Goal: Task Accomplishment & Management: Manage account settings

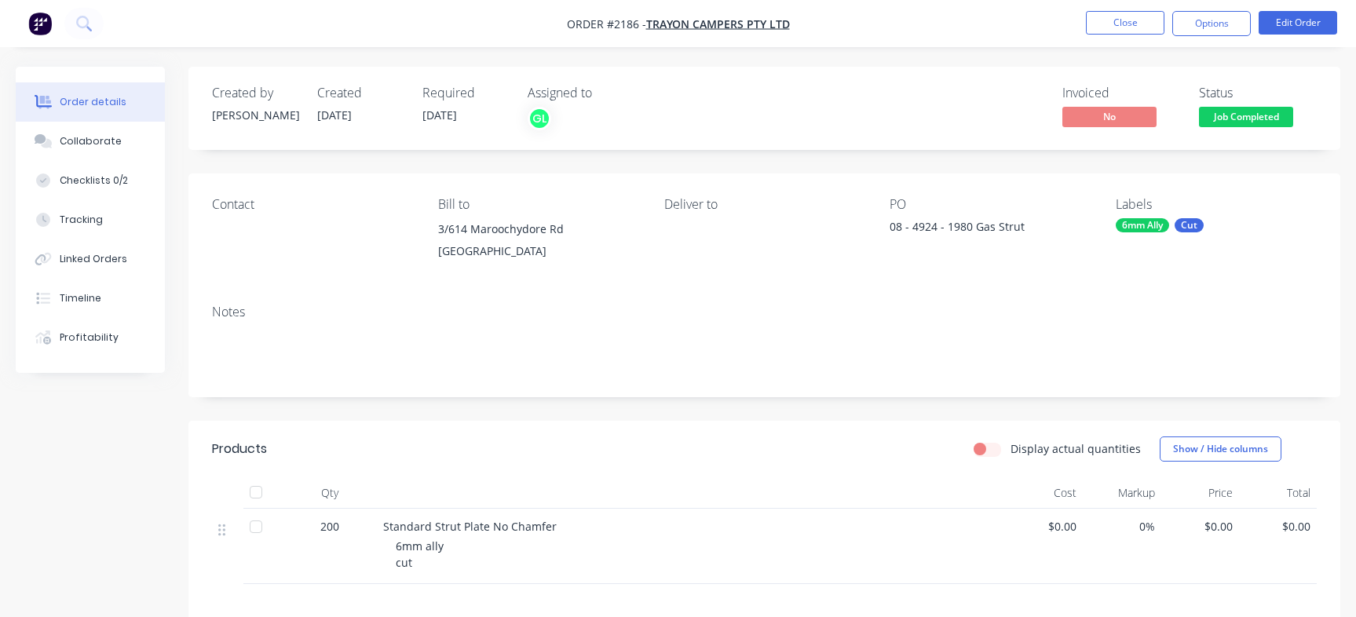
scroll to position [24, 0]
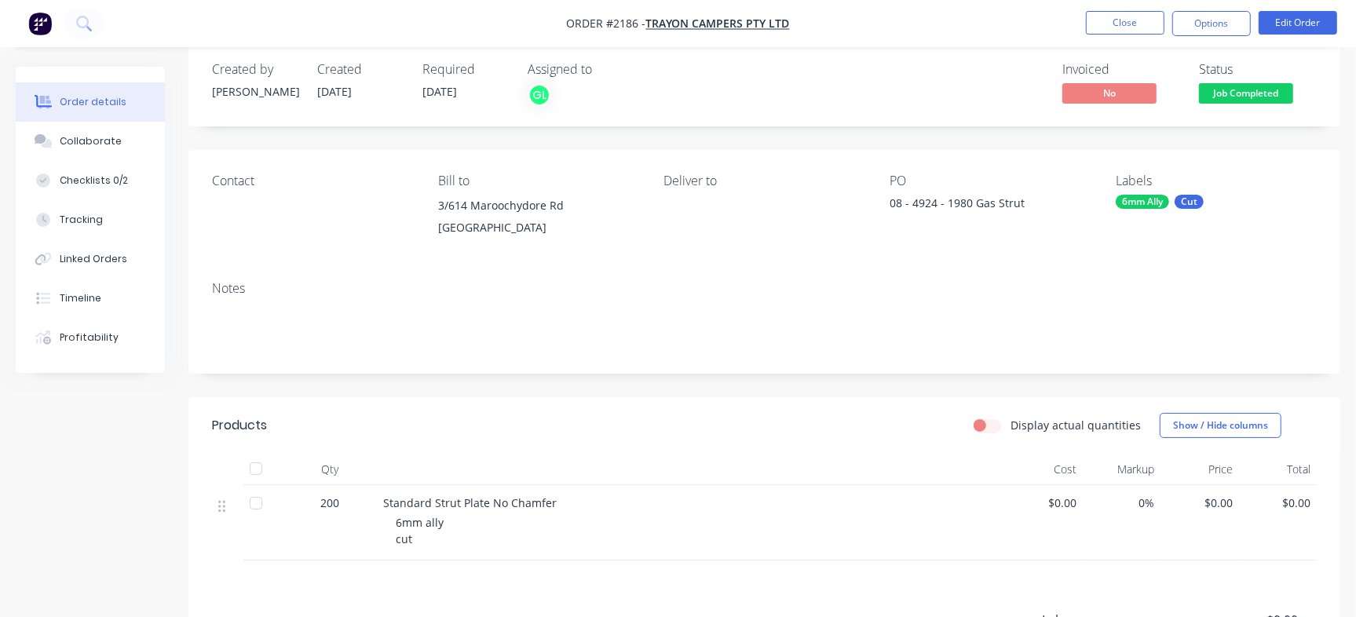
click at [930, 201] on div "08 - 4924 - 1980 Gas Strut" at bounding box center [988, 206] width 196 height 22
copy div "4924"
click at [141, 181] on button "Checklists 0/2" at bounding box center [90, 180] width 149 height 39
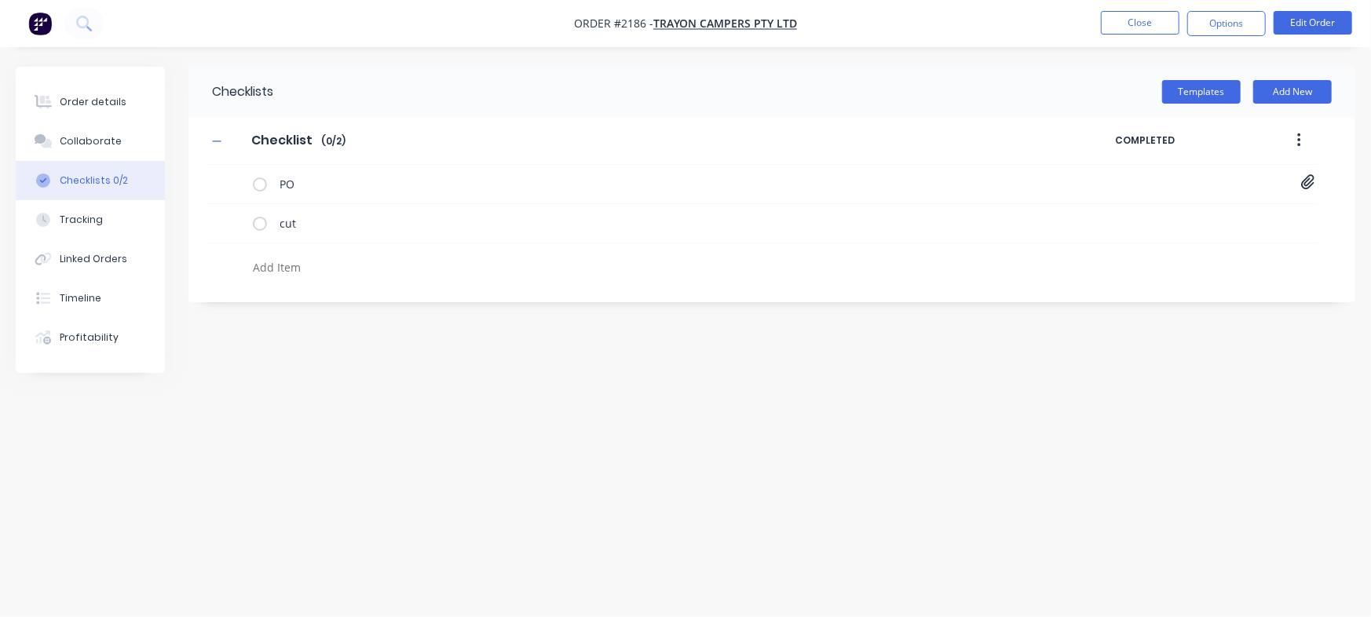
drag, startPoint x: 339, startPoint y: 248, endPoint x: 339, endPoint y: 259, distance: 11.0
click at [339, 258] on div at bounding box center [595, 263] width 777 height 40
drag, startPoint x: 342, startPoint y: 294, endPoint x: 346, endPoint y: 304, distance: 10.2
click at [346, 304] on div "Checklists Templates Add New Checklist Checklist Enter Checklist name ( 0 / 2 )…" at bounding box center [686, 279] width 1340 height 424
click at [342, 249] on div at bounding box center [595, 263] width 777 height 40
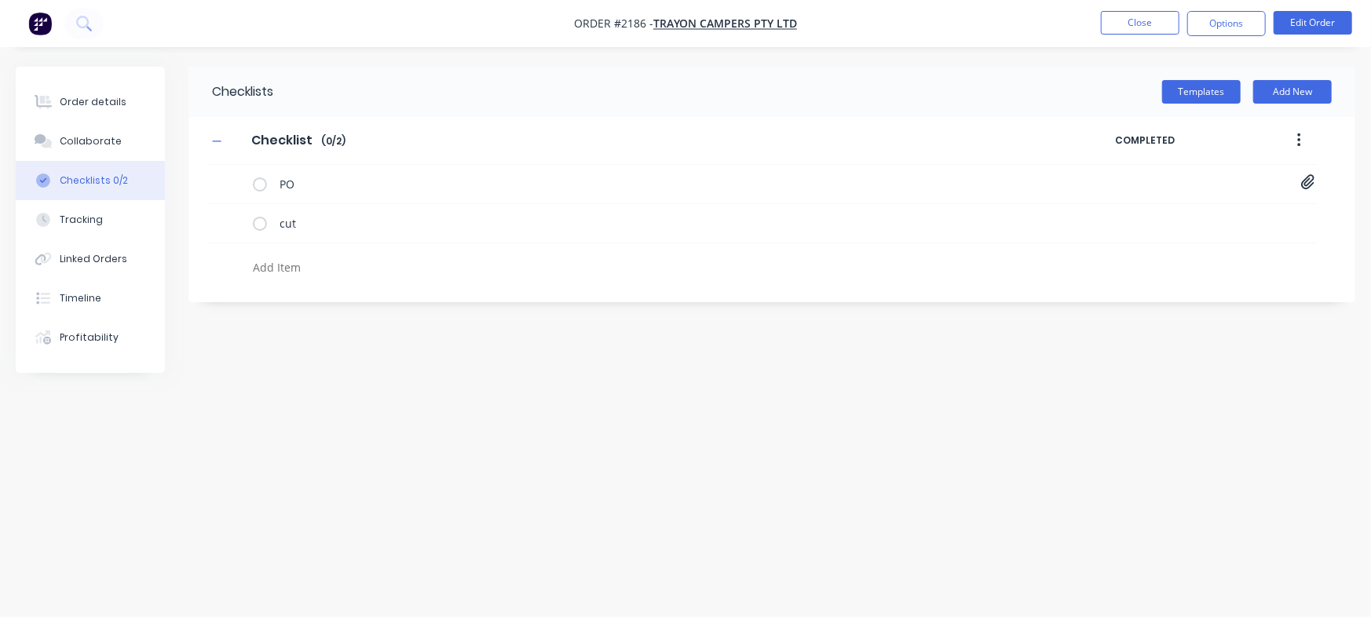
click at [322, 275] on textarea at bounding box center [604, 267] width 715 height 23
paste textarea "INV-2935"
type textarea "x"
type textarea "INV-2935"
type textarea "x"
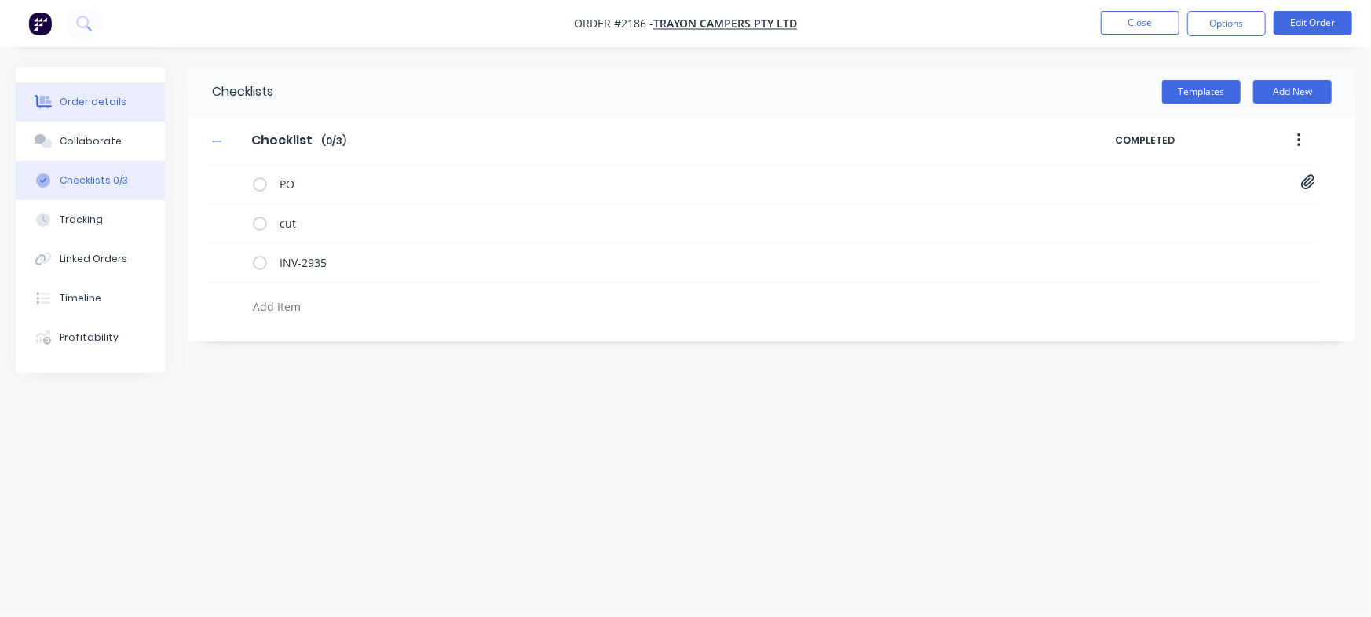
type textarea "x"
drag, startPoint x: 64, startPoint y: 91, endPoint x: 55, endPoint y: 96, distance: 10.5
click at [64, 94] on button "Order details" at bounding box center [90, 101] width 149 height 39
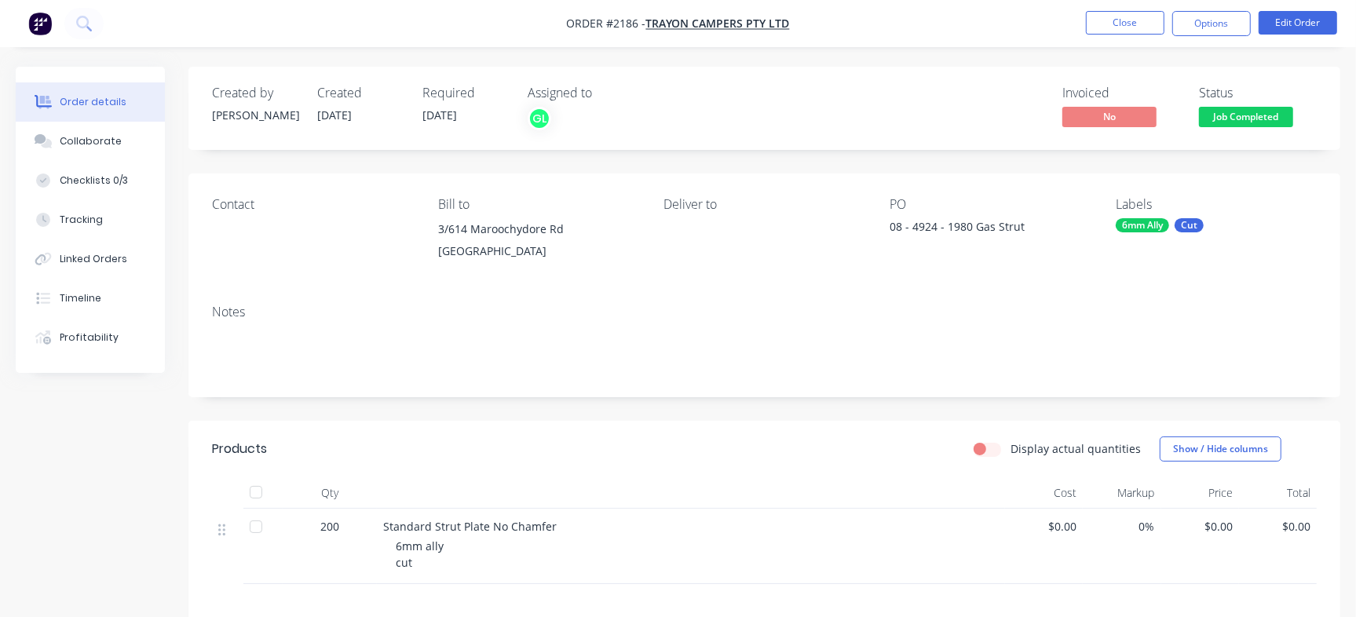
click at [1257, 123] on span "Job Completed" at bounding box center [1246, 117] width 94 height 20
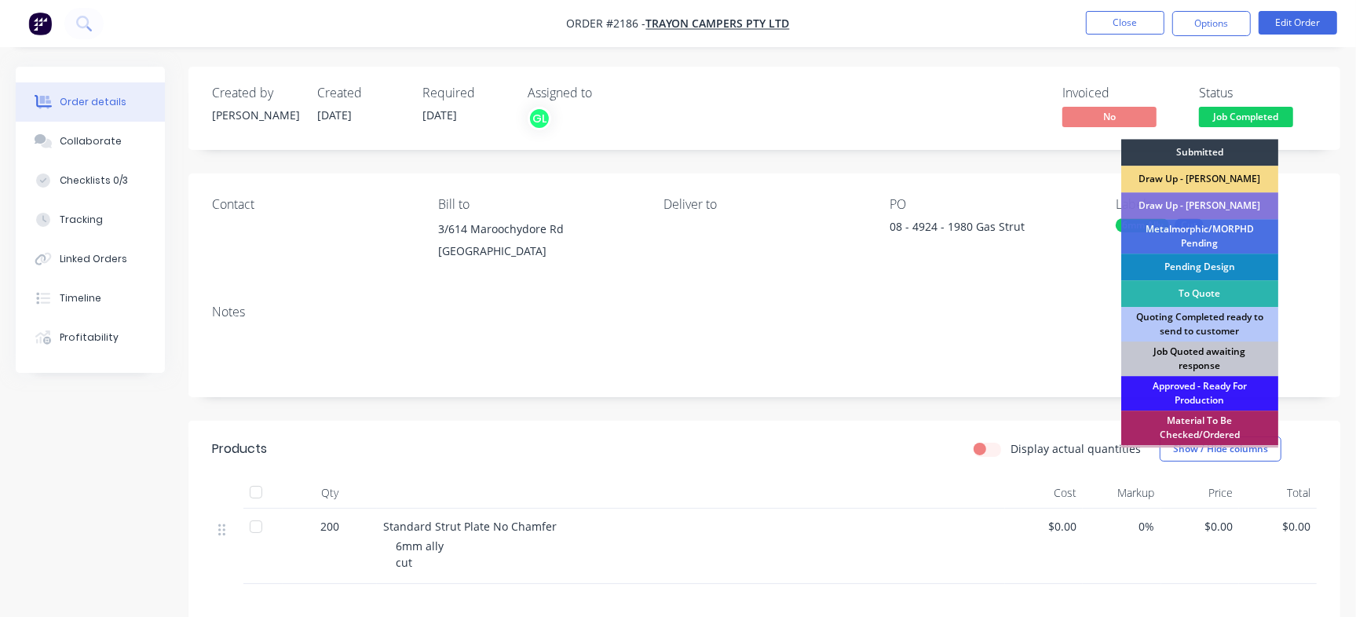
click at [1192, 358] on div "Job Quoted awaiting response" at bounding box center [1199, 359] width 157 height 35
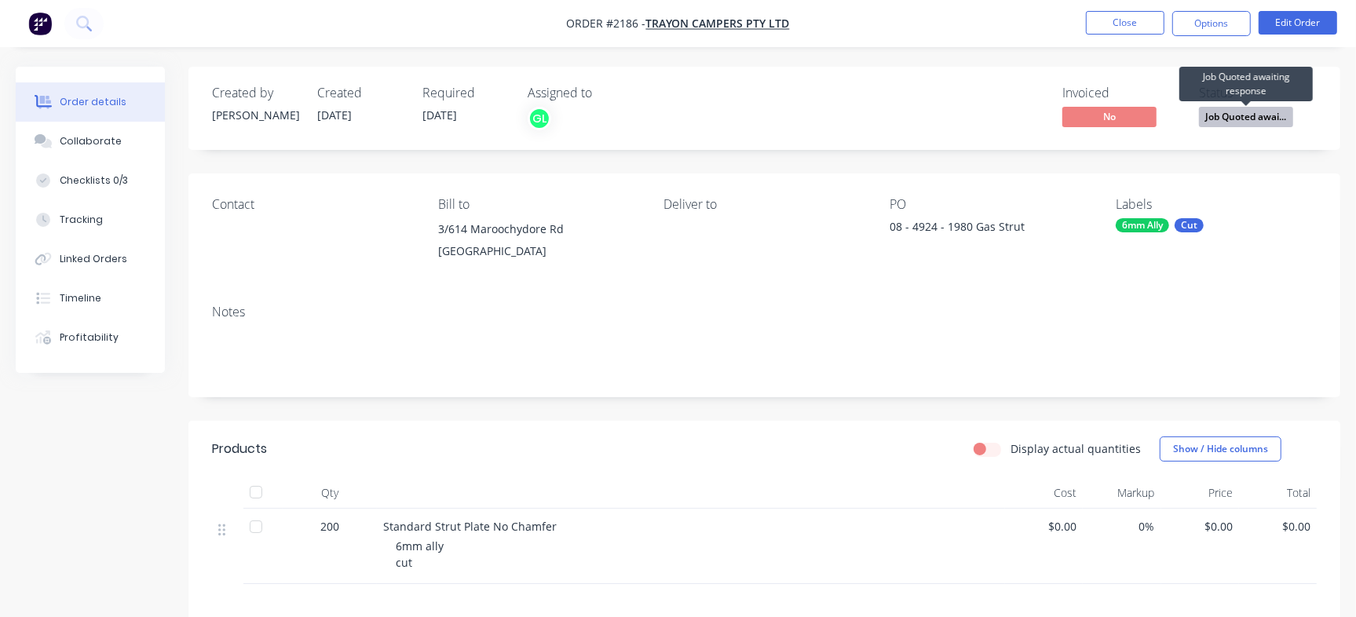
click at [1257, 123] on span "Job Quoted awai..." at bounding box center [1246, 117] width 94 height 20
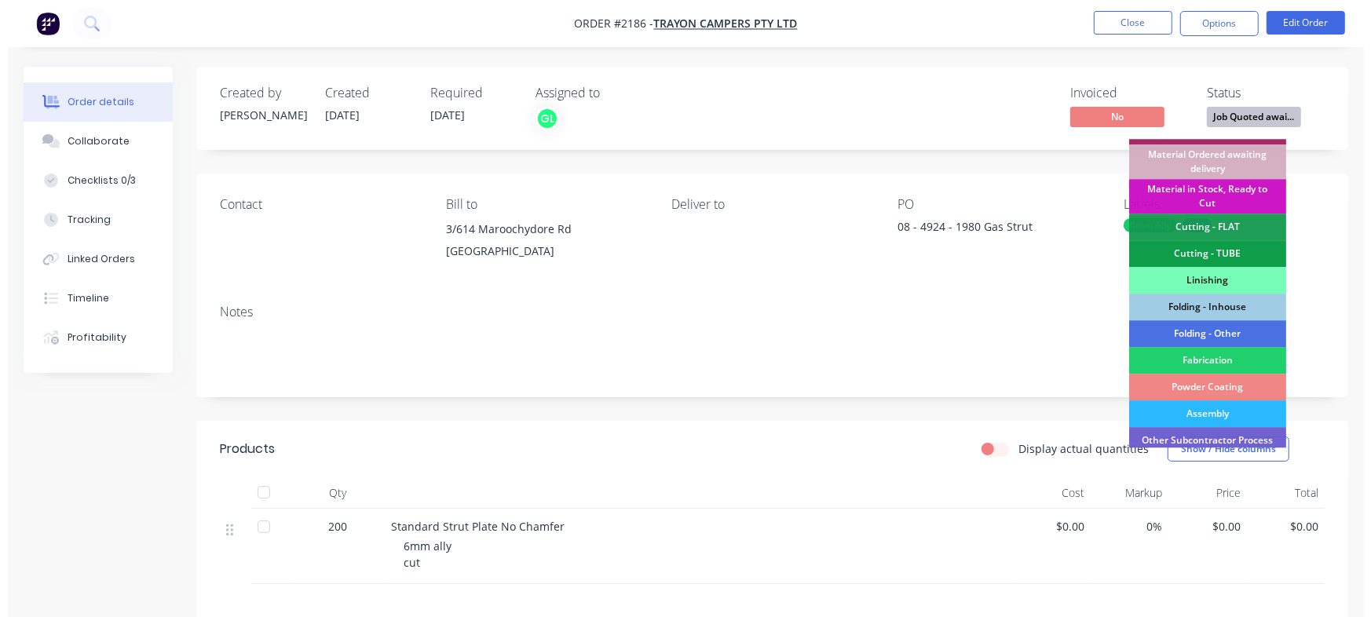
scroll to position [432, 0]
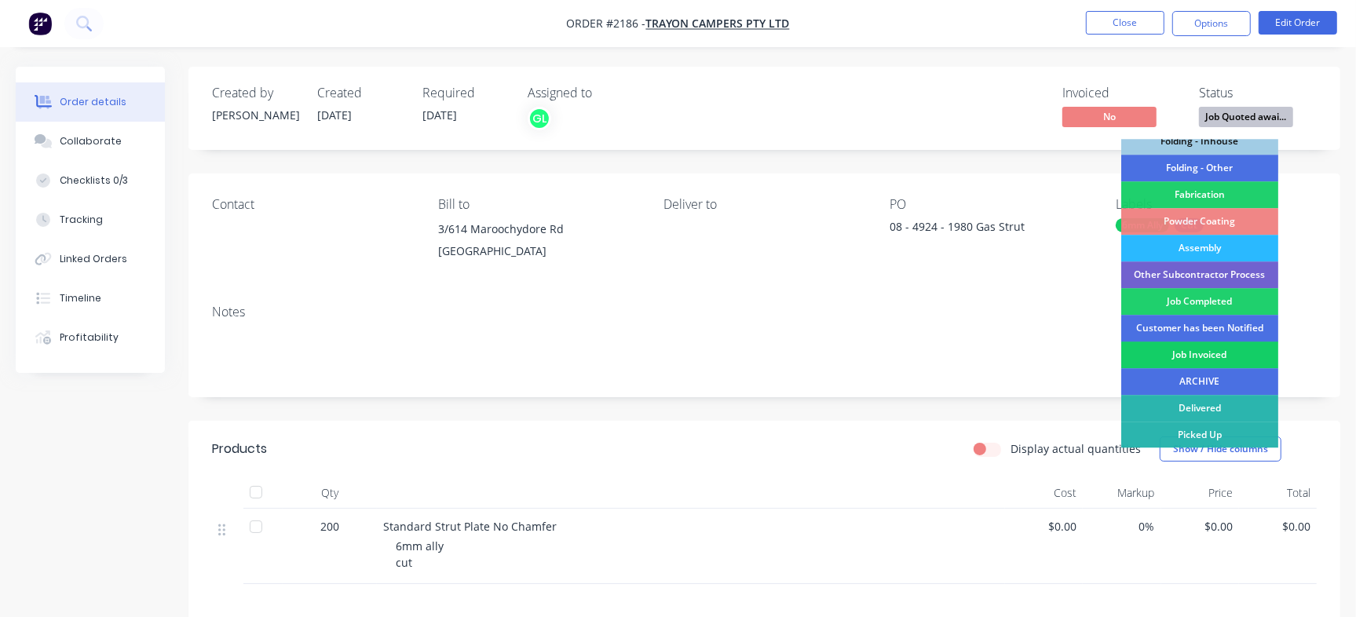
click at [1186, 356] on div "Job Invoiced" at bounding box center [1199, 355] width 157 height 27
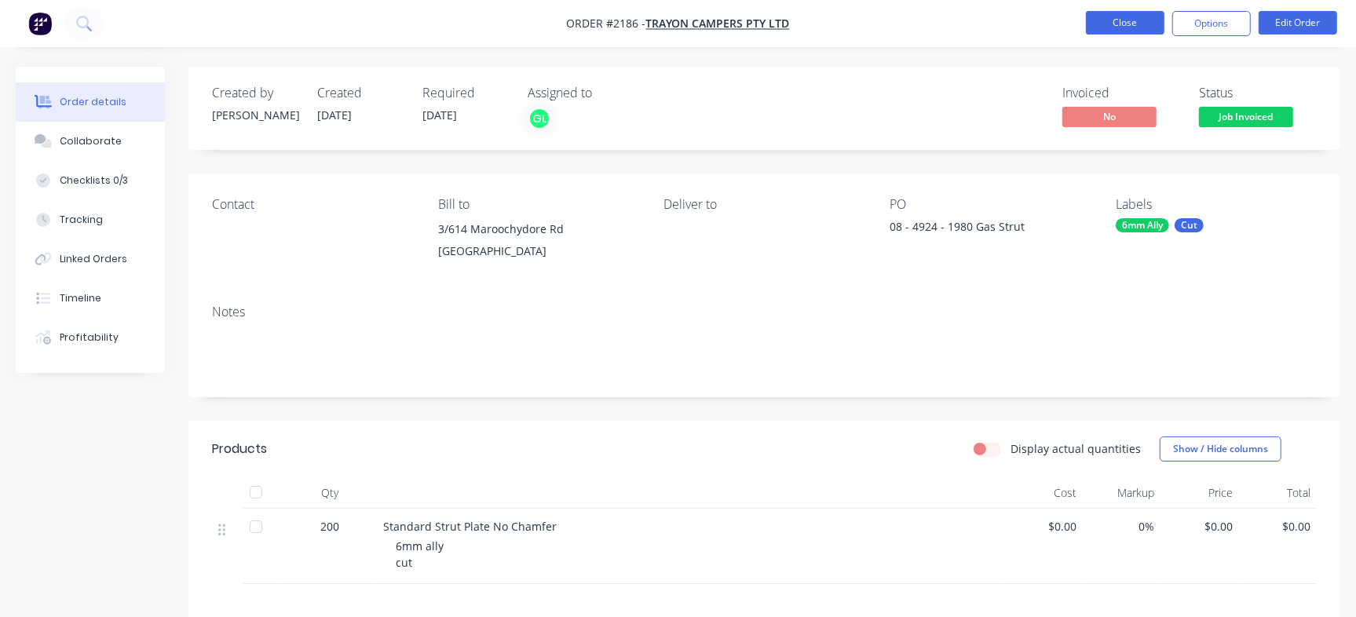
click at [1126, 31] on button "Close" at bounding box center [1125, 23] width 79 height 24
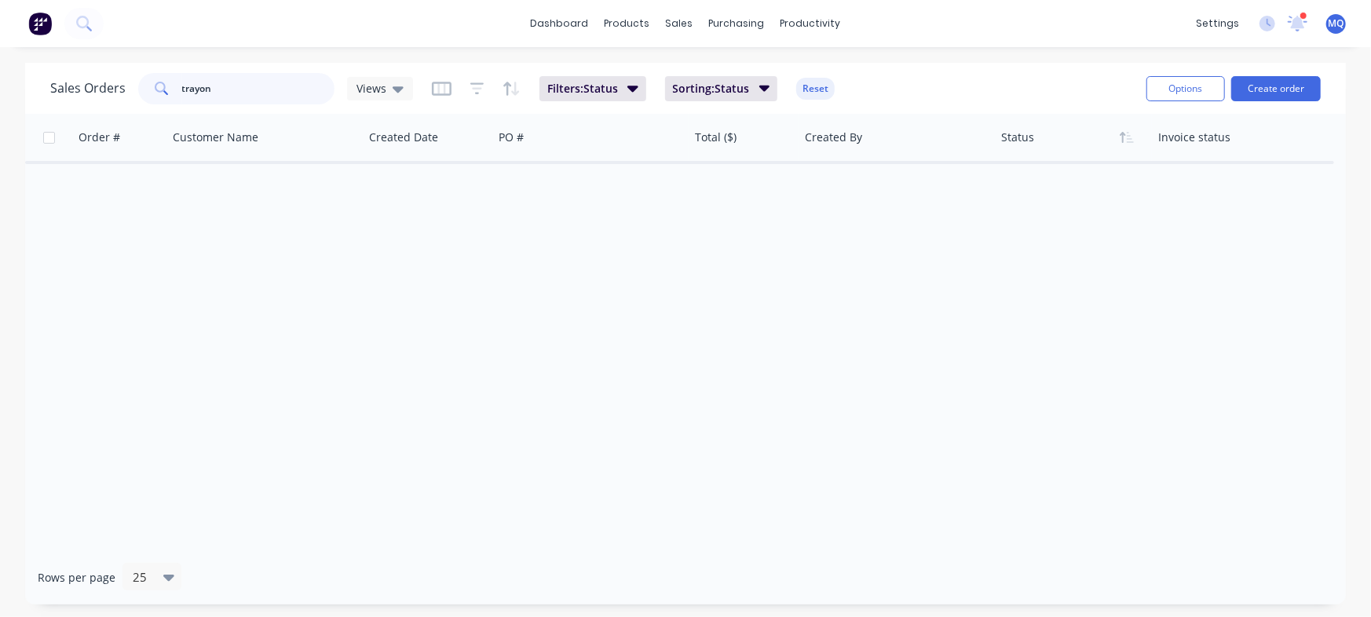
click at [203, 94] on input "trayon" at bounding box center [258, 88] width 153 height 31
click at [348, 276] on div "Order # Customer Name Created Date PO # Total ($) Created By Status Invoice sta…" at bounding box center [685, 332] width 1321 height 437
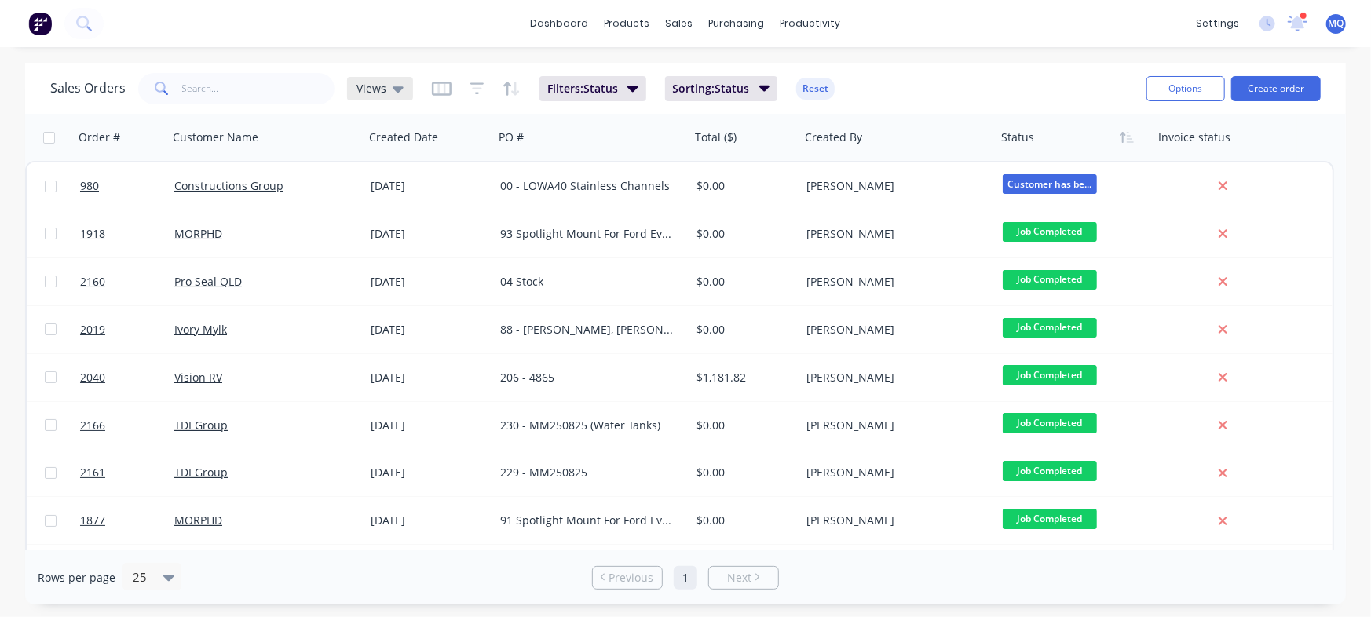
click at [383, 90] on span "Views" at bounding box center [372, 88] width 30 height 16
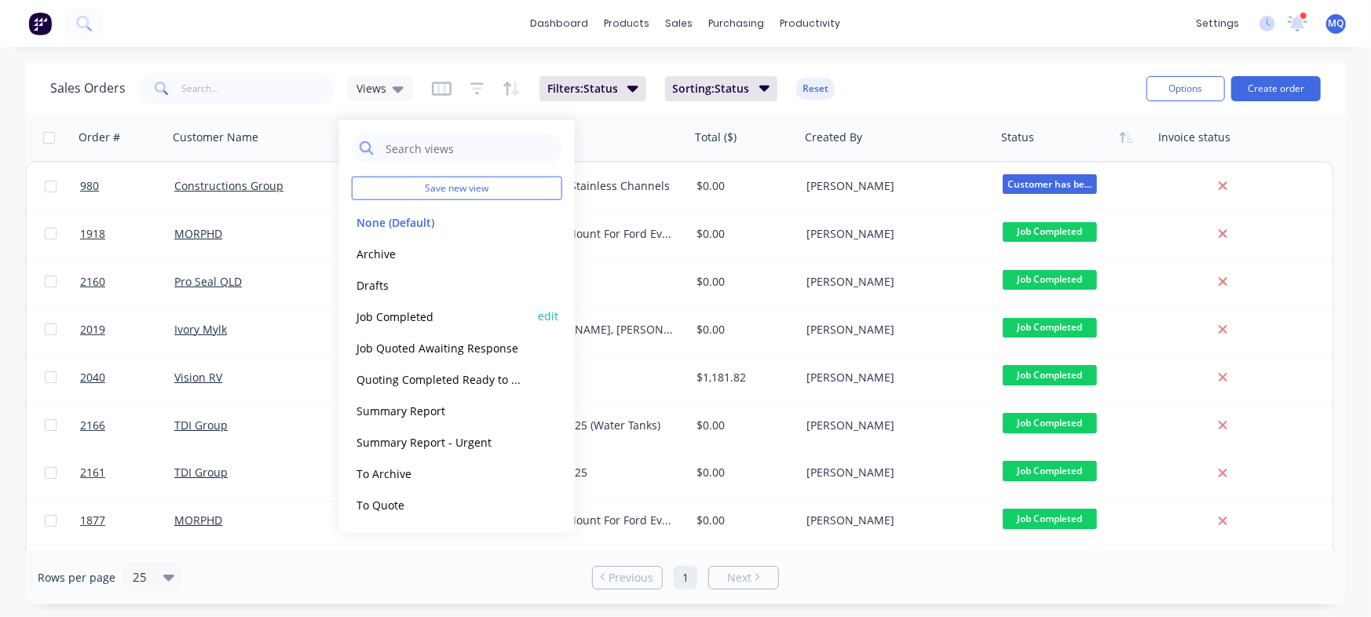
click at [378, 311] on button "Job Completed" at bounding box center [441, 316] width 179 height 18
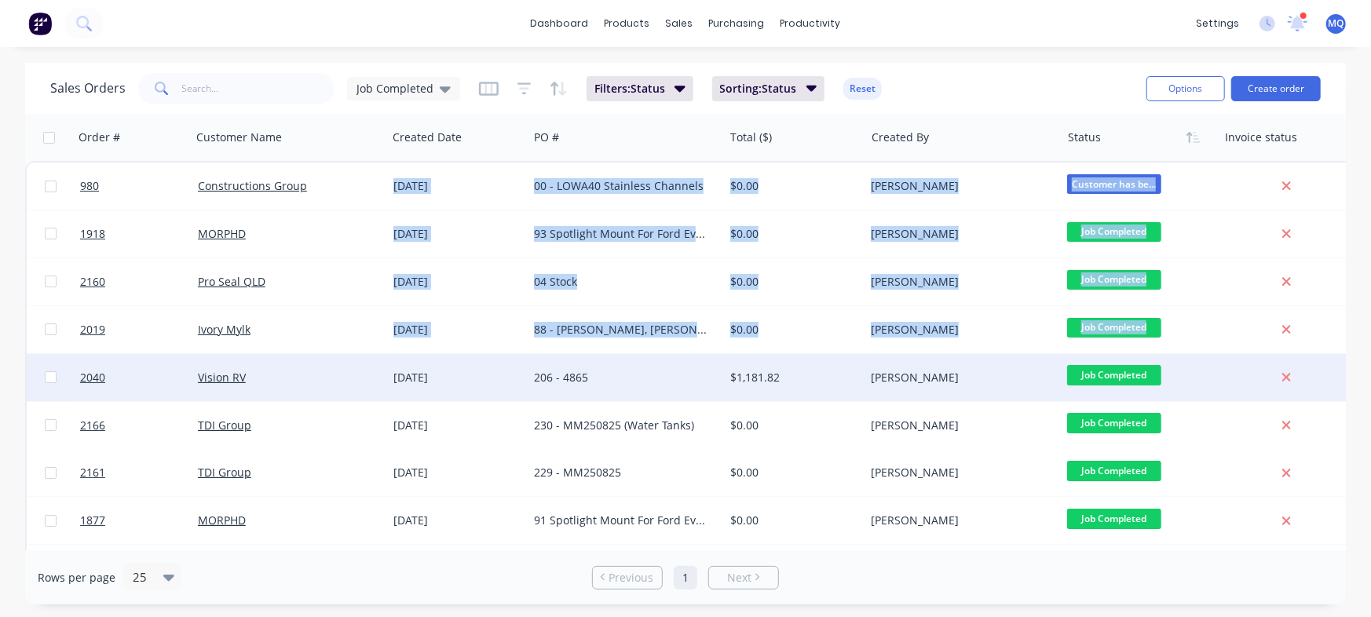
scroll to position [0, 28]
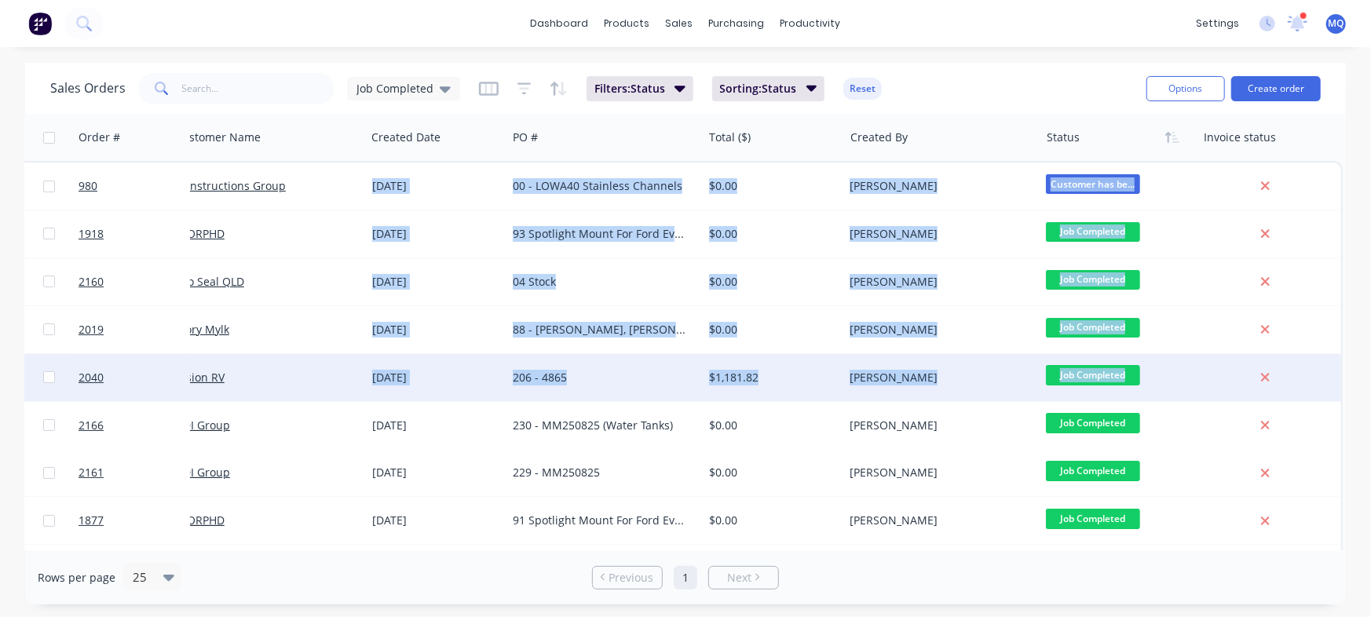
drag, startPoint x: 1346, startPoint y: 182, endPoint x: 1319, endPoint y: 386, distance: 205.9
click at [1319, 386] on div "Sales Orders Job Completed Filters: Status Sorting: Status Reset Options Create…" at bounding box center [685, 334] width 1371 height 542
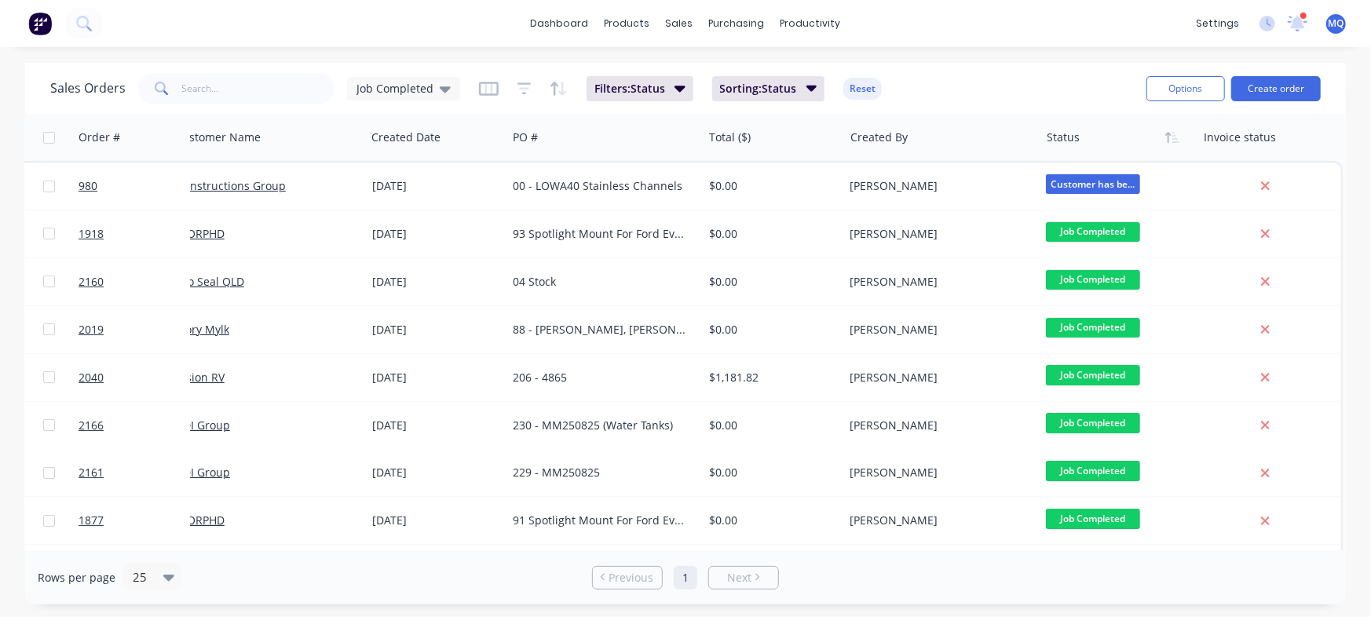
click at [1052, 63] on div "Sales Orders Job Completed Filters: Status Sorting: Status Reset Options Create…" at bounding box center [685, 88] width 1321 height 51
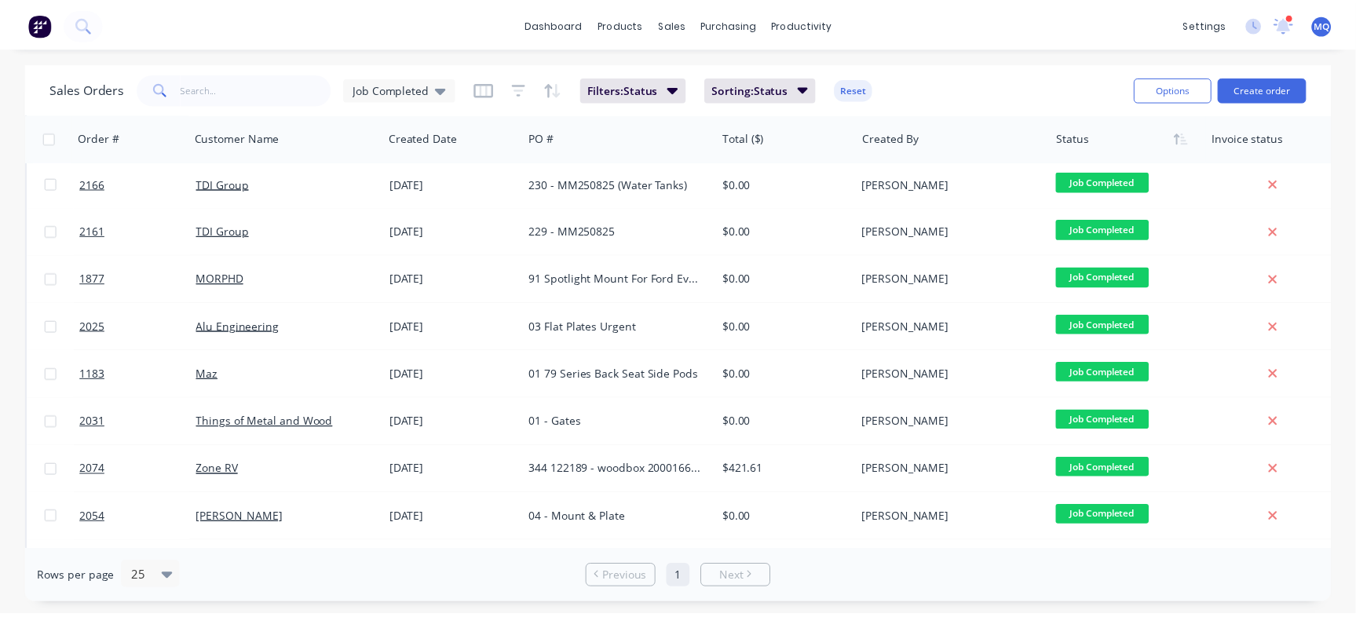
scroll to position [0, 0]
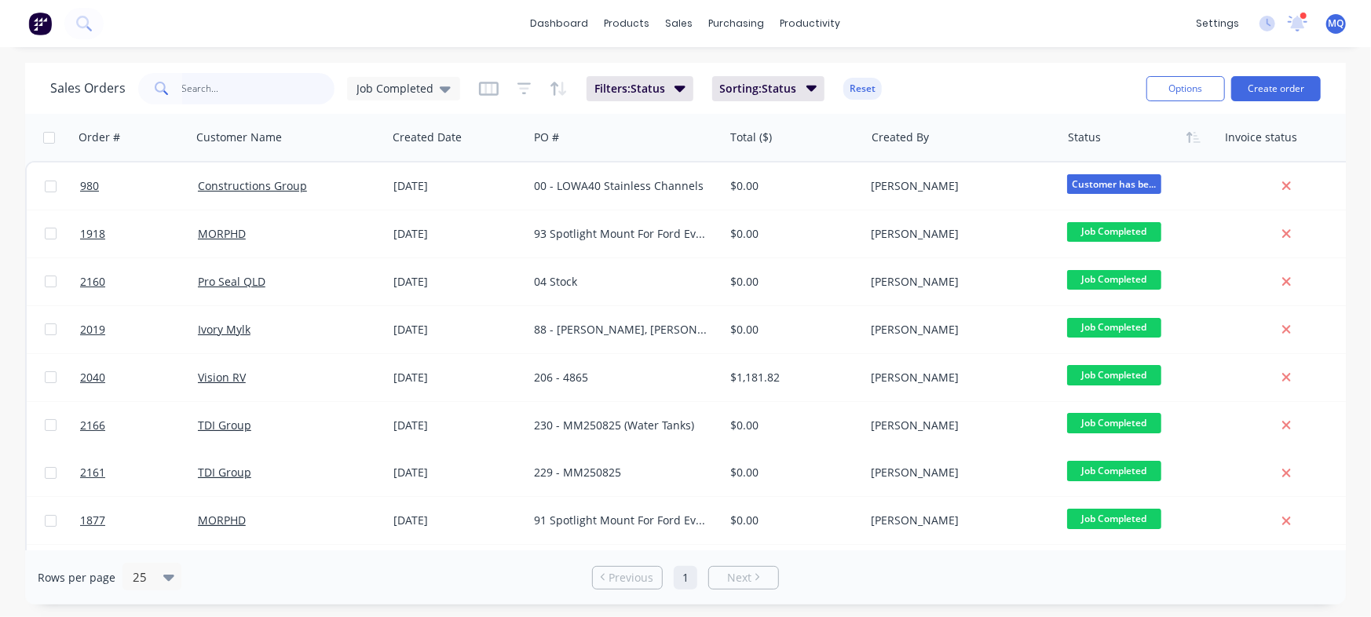
click at [212, 83] on input "text" at bounding box center [258, 88] width 153 height 31
type input "Vision"
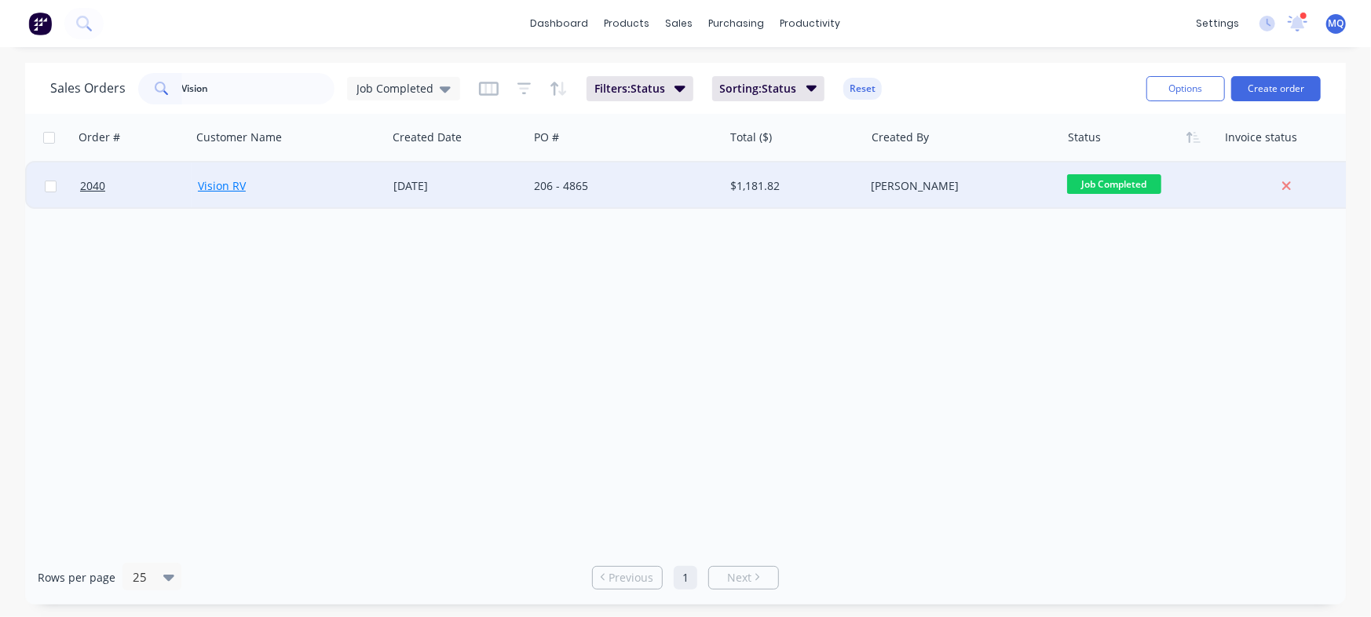
click at [235, 190] on link "Vision RV" at bounding box center [222, 185] width 48 height 15
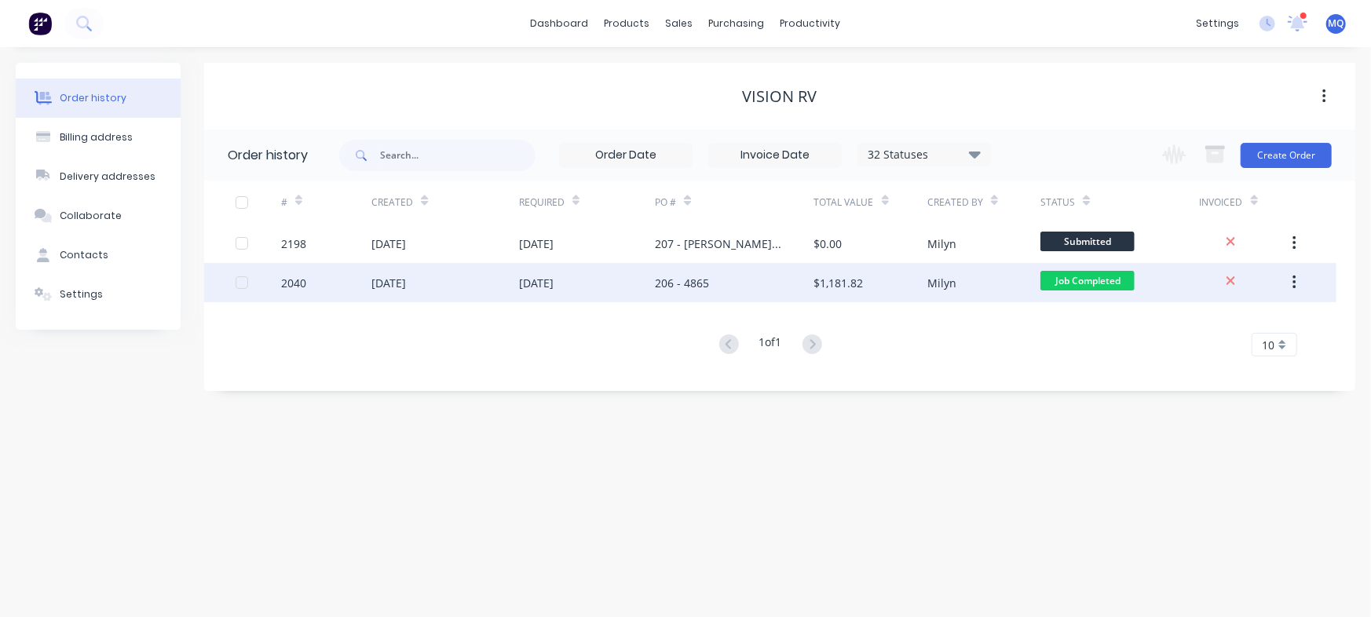
click at [554, 284] on div "[DATE]" at bounding box center [536, 283] width 35 height 16
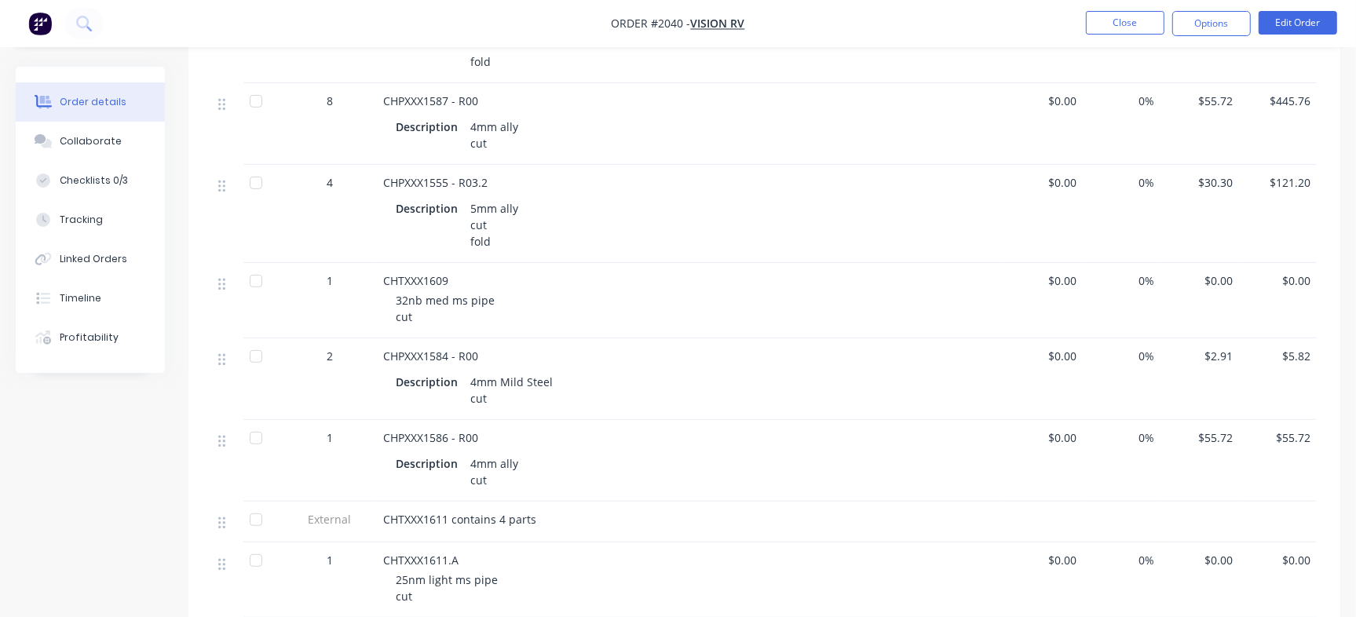
scroll to position [322, 0]
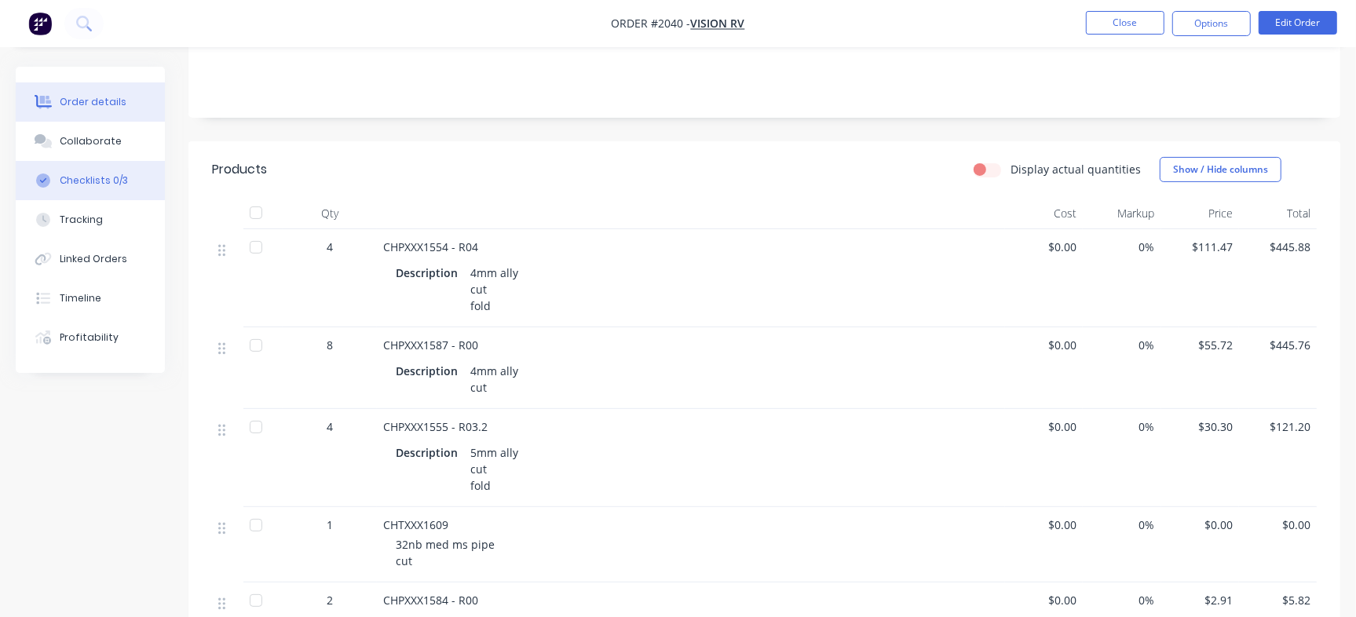
click at [110, 185] on div "Checklists 0/3" at bounding box center [94, 181] width 68 height 14
type textarea "x"
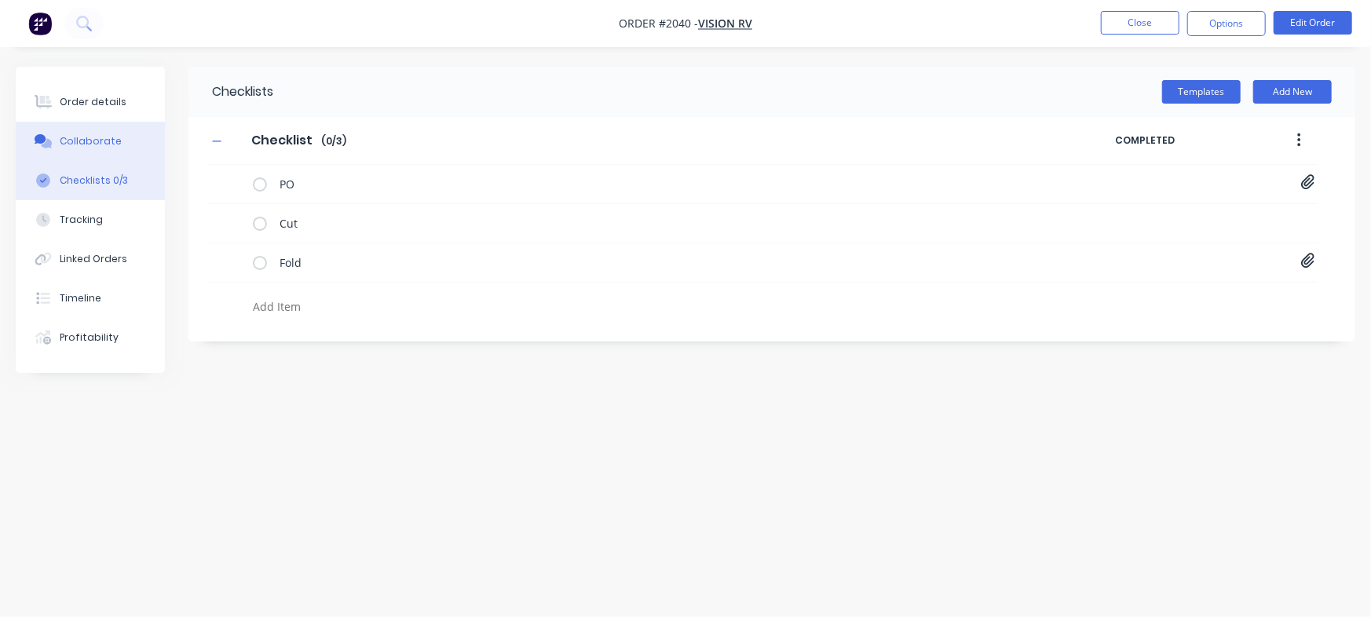
click at [118, 145] on button "Collaborate" at bounding box center [90, 141] width 149 height 39
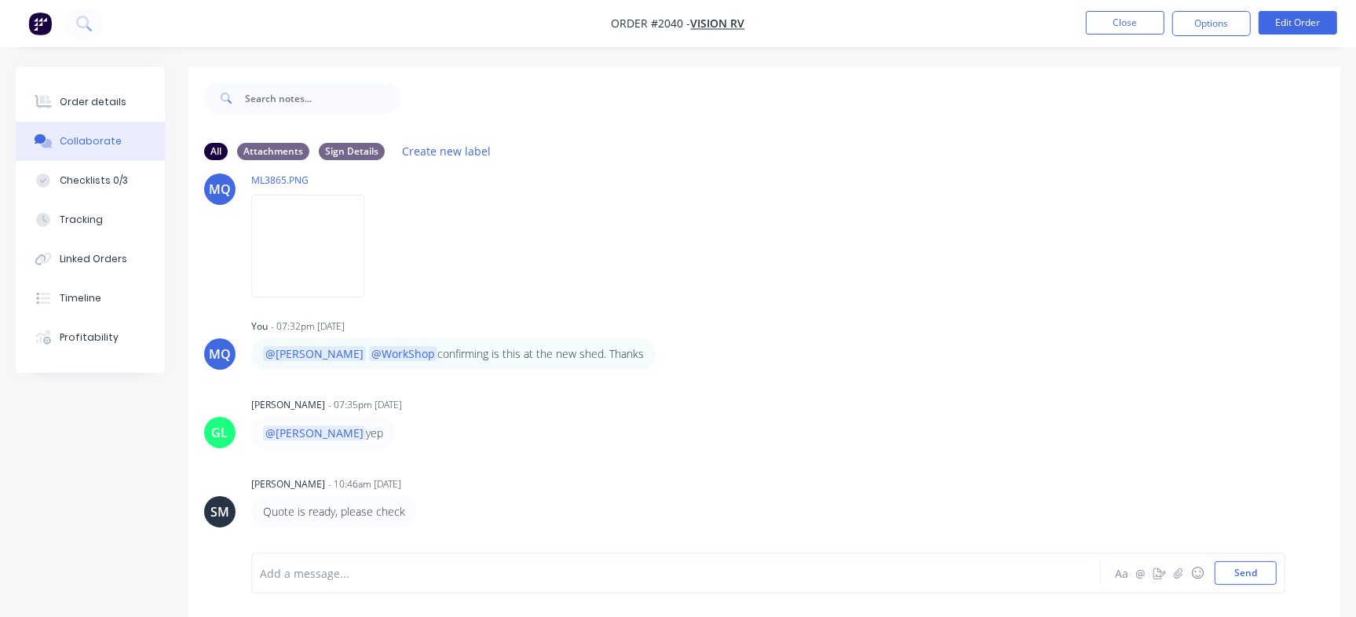
scroll to position [759, 0]
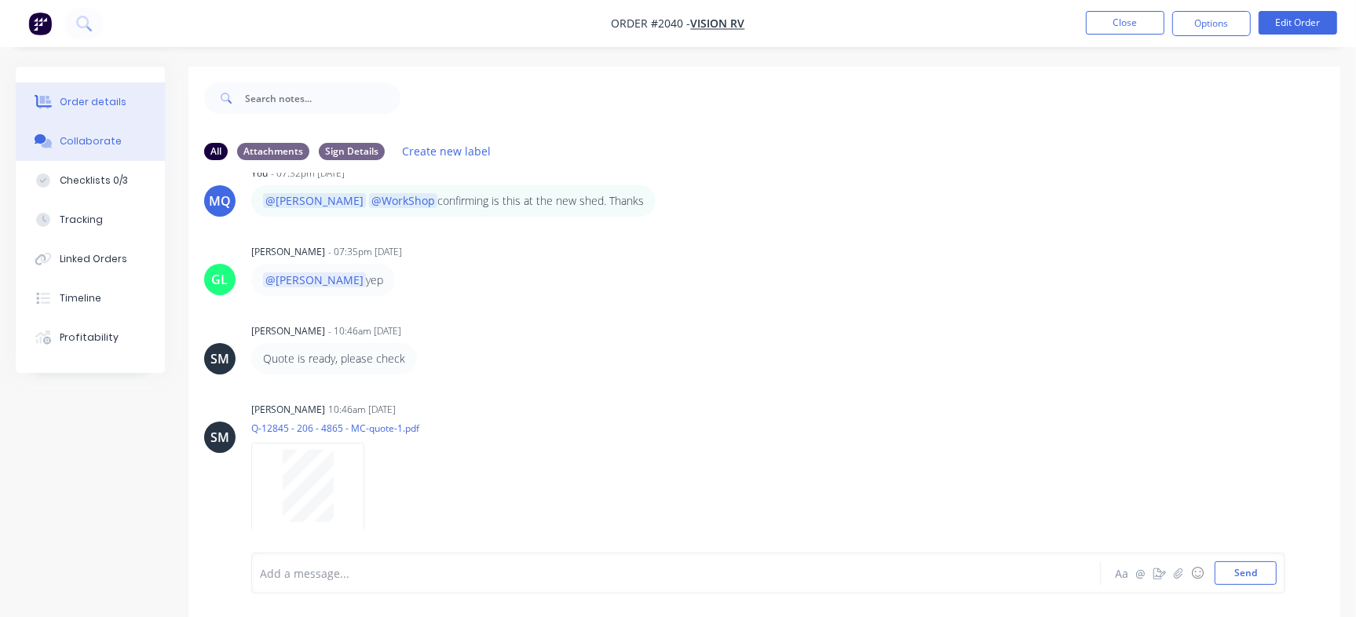
click at [105, 104] on div "Order details" at bounding box center [93, 102] width 67 height 14
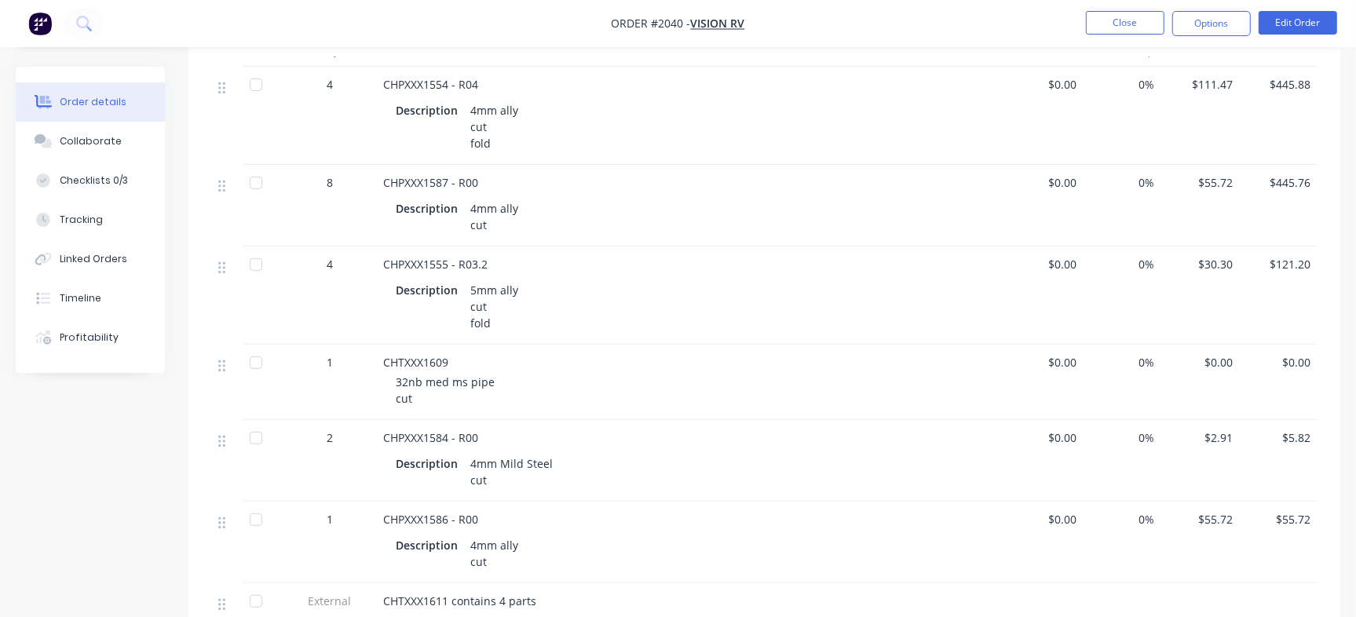
scroll to position [439, 0]
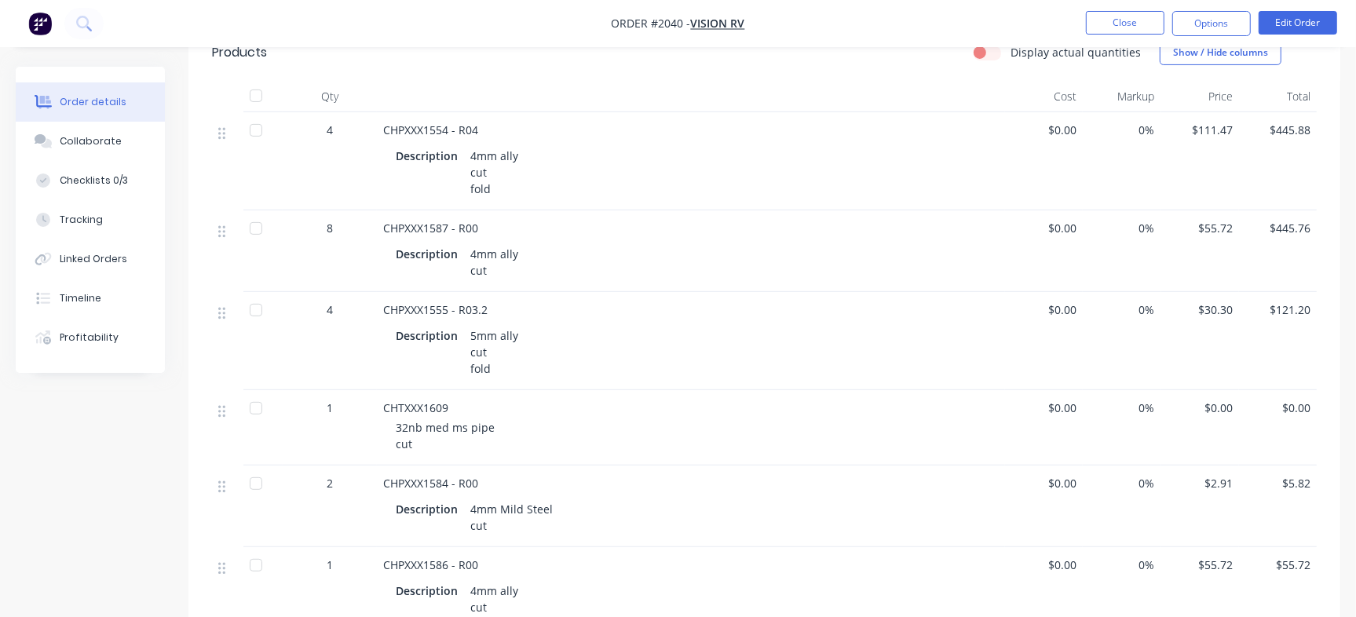
drag, startPoint x: 1329, startPoint y: 185, endPoint x: 1330, endPoint y: 200, distance: 15.0
click at [1330, 200] on div "Qty Cost Markup Price Total 4 CHPXXX1554 - R04 Description 4mm ally cut fold $0…" at bounding box center [764, 526] width 1152 height 891
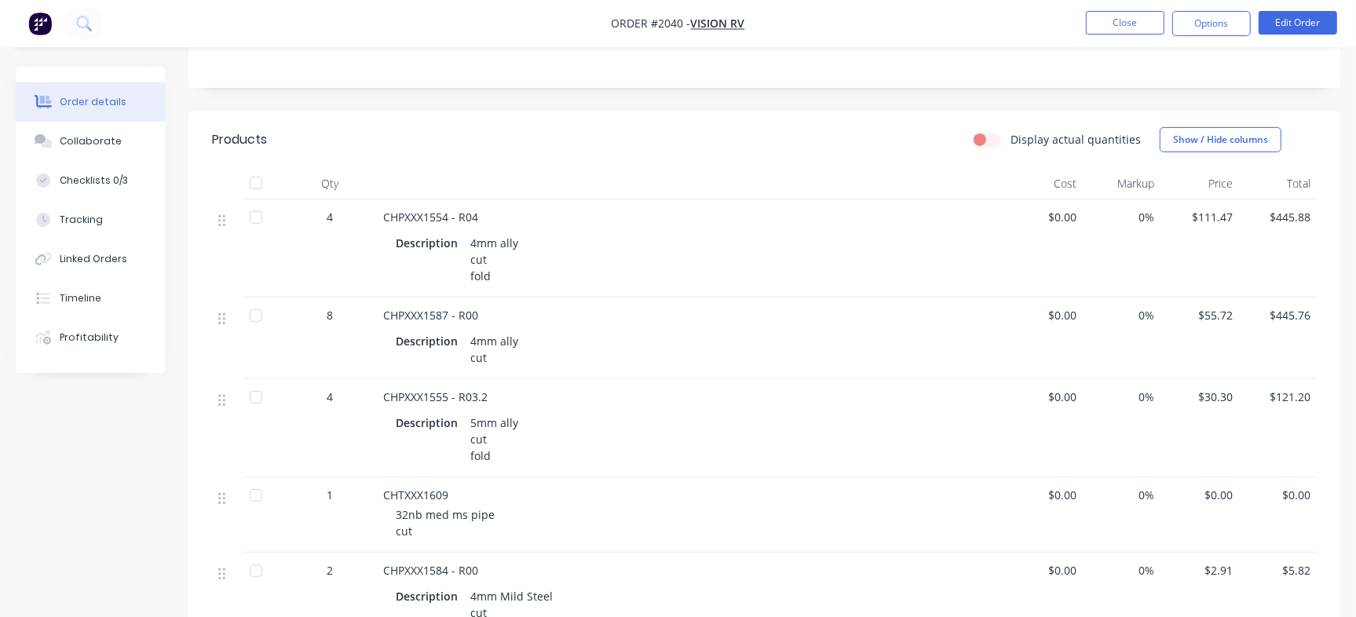
scroll to position [335, 0]
